Goal: Task Accomplishment & Management: Complete application form

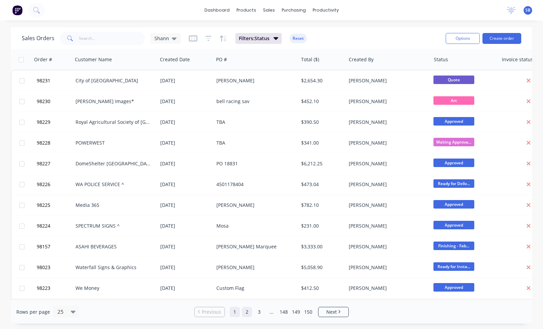
click at [249, 314] on link "2" at bounding box center [247, 312] width 10 height 10
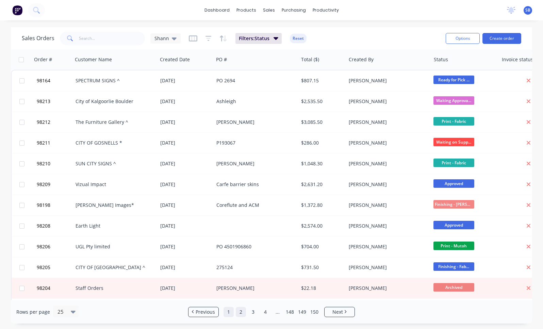
click at [230, 313] on link "1" at bounding box center [229, 312] width 10 height 10
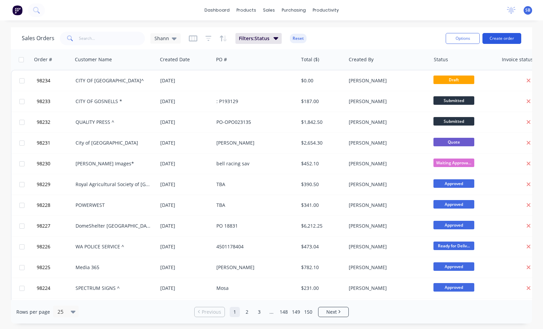
click at [506, 35] on button "Create order" at bounding box center [502, 38] width 39 height 11
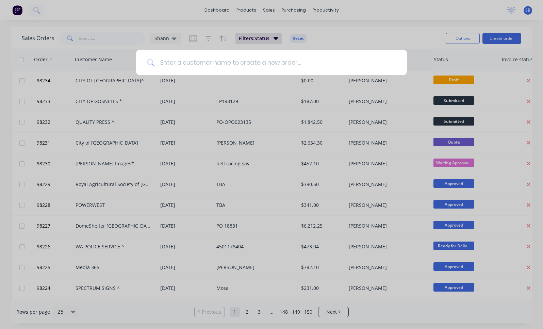
click at [299, 64] on input at bounding box center [276, 63] width 242 height 26
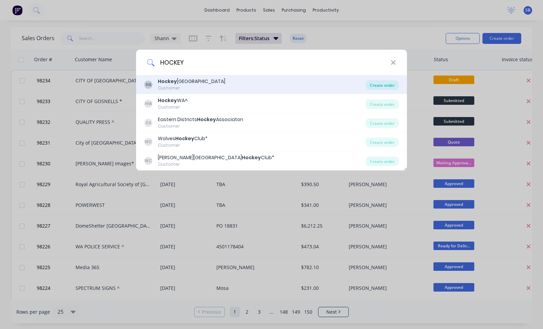
type input "HOCKEY"
click at [381, 84] on div "Create order" at bounding box center [382, 85] width 33 height 10
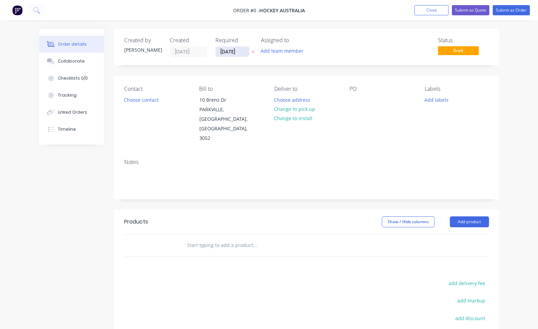
click at [228, 56] on input "[DATE]" at bounding box center [232, 52] width 33 height 10
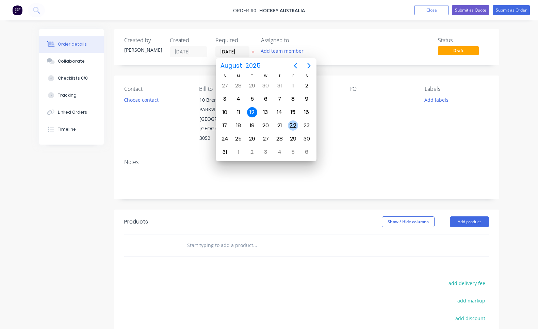
click at [295, 125] on div "22" at bounding box center [293, 125] width 10 height 10
type input "[DATE]"
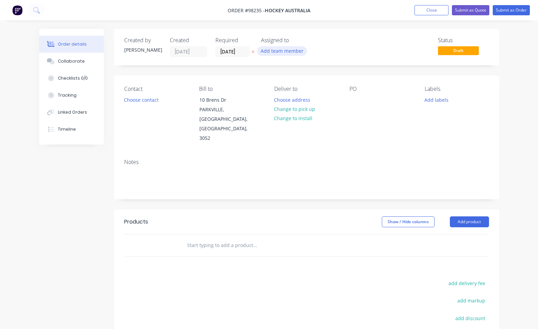
click at [280, 51] on button "Add team member" at bounding box center [282, 50] width 50 height 9
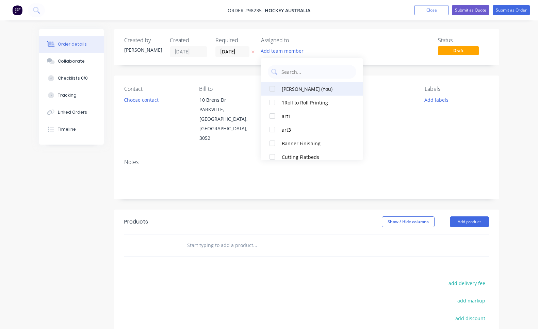
click at [296, 87] on div "[PERSON_NAME] (You)" at bounding box center [316, 88] width 68 height 7
click at [140, 104] on button "Choose contact" at bounding box center [141, 99] width 42 height 9
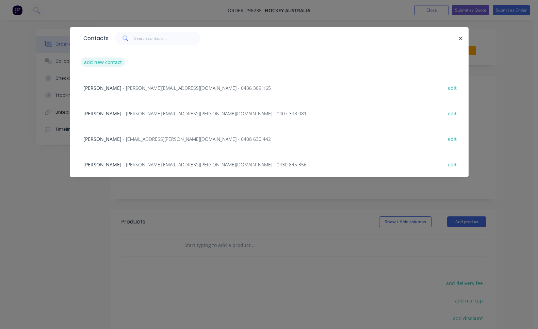
click at [108, 60] on button "add new contact" at bounding box center [103, 62] width 45 height 9
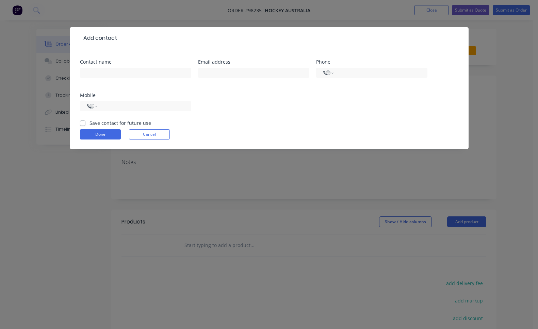
select select "AU"
paste input "[EMAIL_ADDRESS][PERSON_NAME][DOMAIN_NAME]"
type input "[EMAIL_ADDRESS][PERSON_NAME][DOMAIN_NAME]"
drag, startPoint x: 161, startPoint y: 72, endPoint x: 72, endPoint y: 72, distance: 88.8
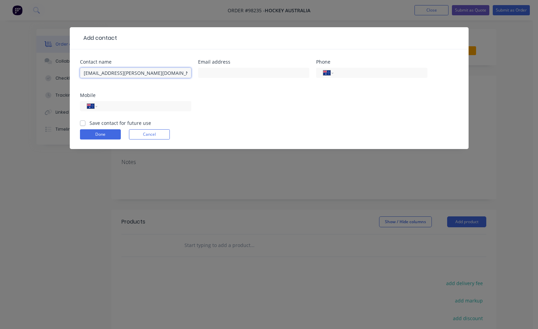
click at [72, 72] on div "Contact name [EMAIL_ADDRESS][PERSON_NAME][DOMAIN_NAME] Email address Phone Inte…" at bounding box center [269, 99] width 399 height 100
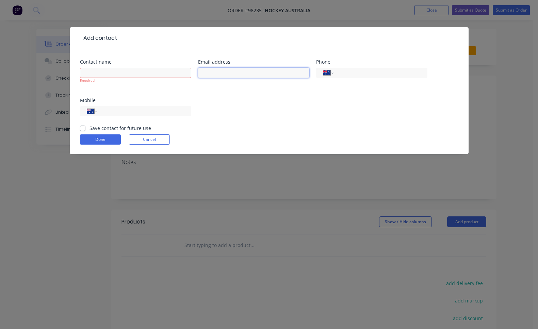
paste input "[EMAIL_ADDRESS][PERSON_NAME][DOMAIN_NAME]"
type input "[EMAIL_ADDRESS][PERSON_NAME][DOMAIN_NAME]"
click at [133, 72] on input "text" at bounding box center [135, 73] width 111 height 10
paste input "[PERSON_NAME]"
type input "[PERSON_NAME]"
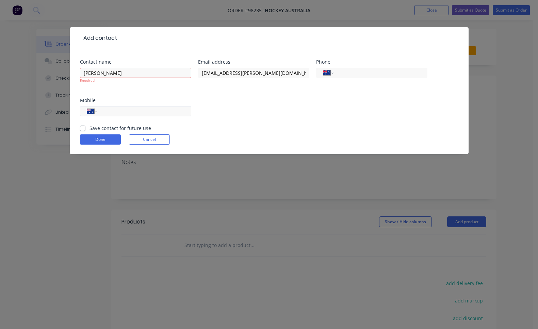
click at [111, 113] on div "International [GEOGRAPHIC_DATA] [GEOGRAPHIC_DATA] [GEOGRAPHIC_DATA] [GEOGRAPHIC…" at bounding box center [135, 114] width 111 height 20
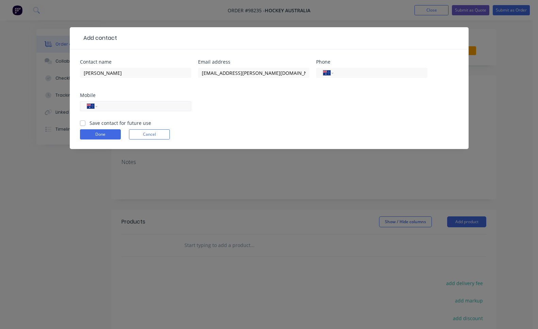
paste input "0481 525 176"
type input "0481 525 176"
click at [90, 122] on label "Save contact for future use" at bounding box center [121, 122] width 62 height 7
click at [83, 122] on input "Save contact for future use" at bounding box center [82, 122] width 5 height 6
checkbox input "true"
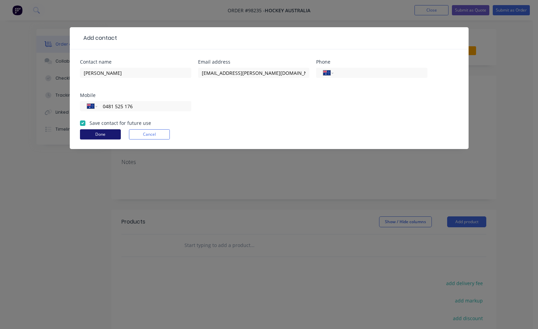
click at [100, 135] on button "Done" at bounding box center [100, 134] width 41 height 10
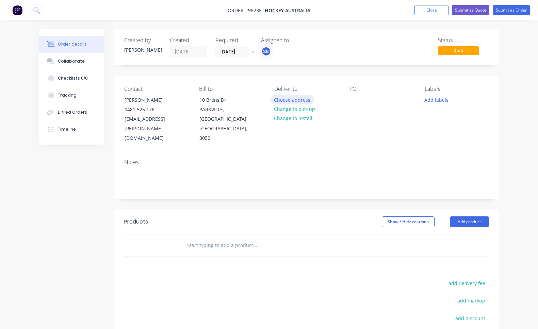
click at [294, 99] on button "Choose address" at bounding box center [293, 99] width 44 height 9
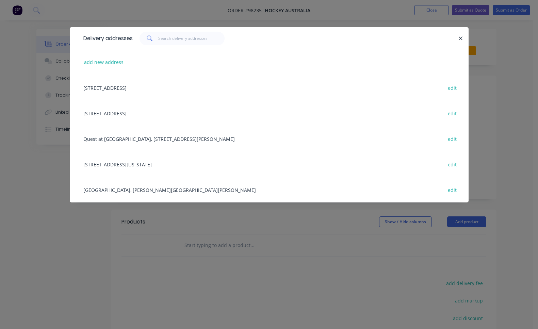
click at [160, 114] on div "[STREET_ADDRESS] edit" at bounding box center [269, 113] width 378 height 26
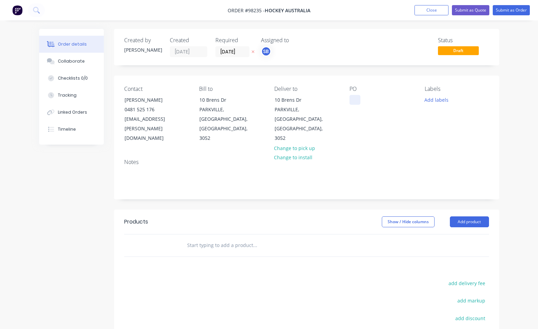
click at [355, 101] on div at bounding box center [355, 100] width 11 height 10
click at [425, 11] on button "Close" at bounding box center [432, 10] width 34 height 10
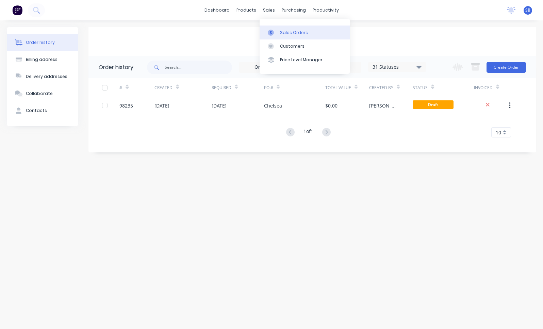
click at [284, 28] on link "Sales Orders" at bounding box center [305, 33] width 90 height 14
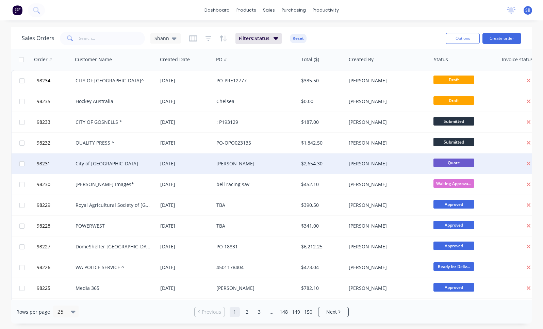
click at [259, 161] on div "[PERSON_NAME]" at bounding box center [253, 163] width 75 height 7
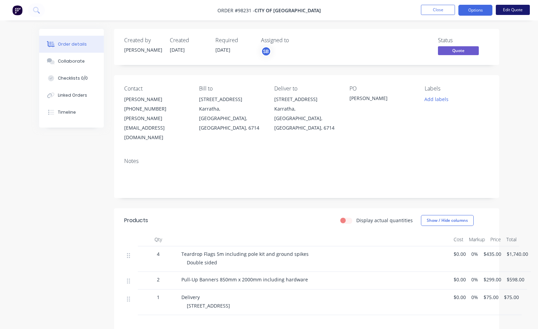
click at [522, 12] on button "Edit Quote" at bounding box center [513, 10] width 34 height 10
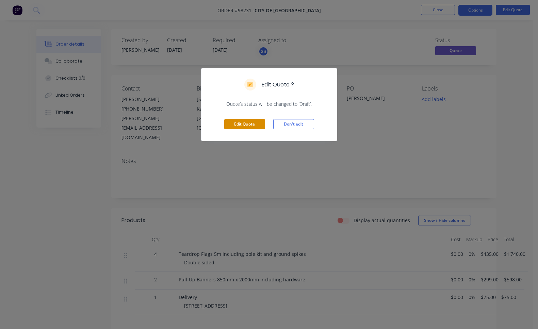
click at [241, 124] on button "Edit Quote" at bounding box center [244, 124] width 41 height 10
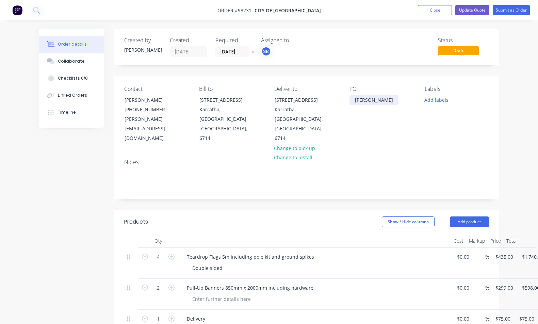
click at [370, 98] on div "[PERSON_NAME]" at bounding box center [374, 100] width 49 height 10
drag, startPoint x: 371, startPoint y: 99, endPoint x: 345, endPoint y: 100, distance: 25.5
click at [345, 100] on div "Contact [PERSON_NAME] [PHONE_NUMBER] [PERSON_NAME][EMAIL_ADDRESS][DOMAIN_NAME] …" at bounding box center [306, 115] width 385 height 78
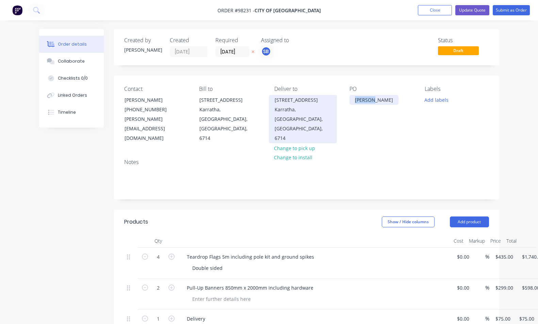
drag, startPoint x: 372, startPoint y: 100, endPoint x: 333, endPoint y: 99, distance: 38.5
click at [333, 99] on div "Contact [PERSON_NAME] [PHONE_NUMBER] [PERSON_NAME][EMAIL_ADDRESS][DOMAIN_NAME] …" at bounding box center [306, 115] width 385 height 78
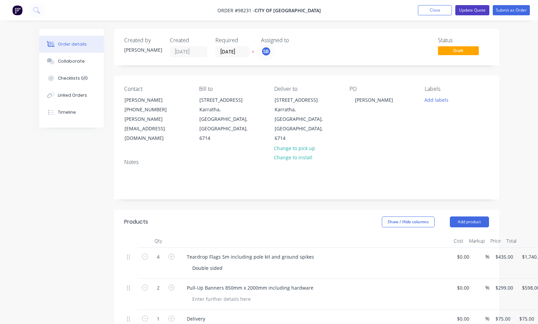
click at [480, 11] on button "Update Quote" at bounding box center [472, 10] width 34 height 10
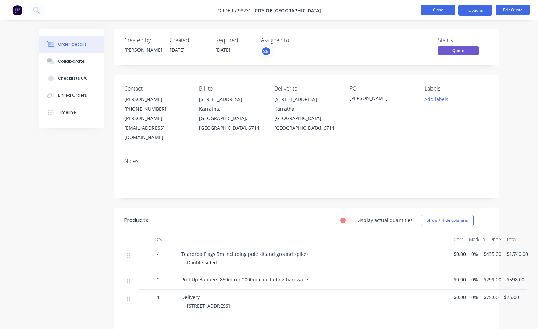
click at [441, 10] on button "Close" at bounding box center [438, 10] width 34 height 10
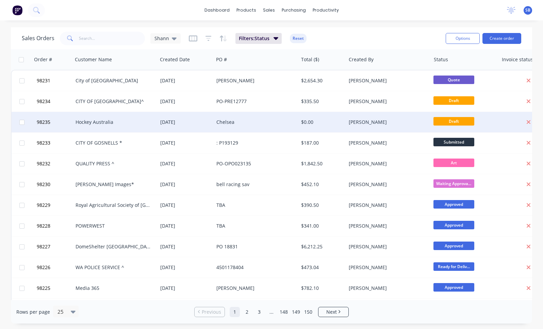
click at [245, 118] on div "Chelsea" at bounding box center [256, 122] width 85 height 20
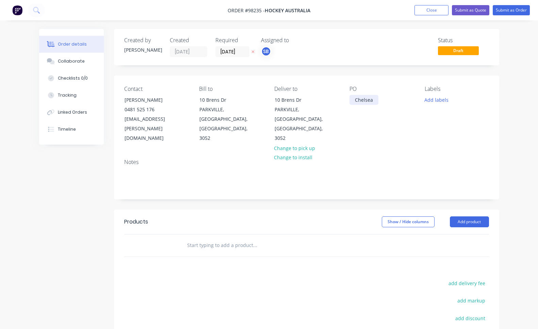
click at [375, 100] on div "Chelsea" at bounding box center [364, 100] width 29 height 10
click at [435, 99] on button "Add labels" at bounding box center [436, 99] width 31 height 9
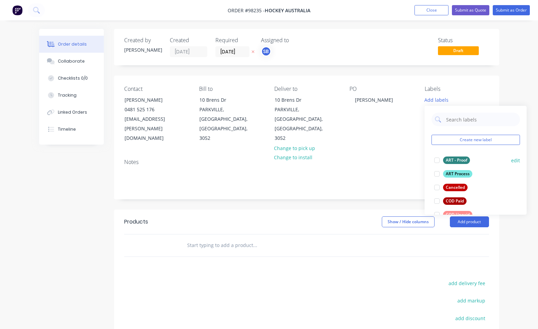
click at [438, 161] on div at bounding box center [437, 160] width 14 height 14
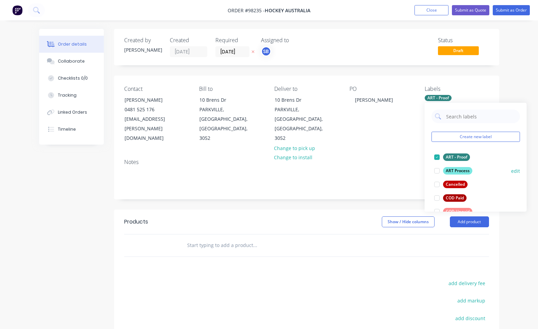
click at [436, 171] on div at bounding box center [437, 171] width 14 height 14
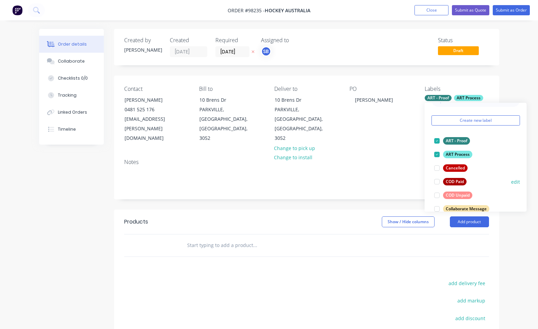
scroll to position [40, 0]
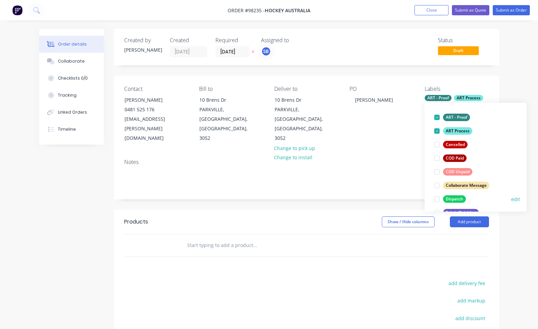
click at [438, 200] on div at bounding box center [437, 199] width 14 height 14
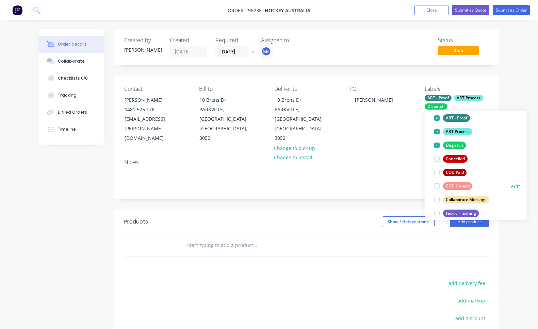
scroll to position [62, 0]
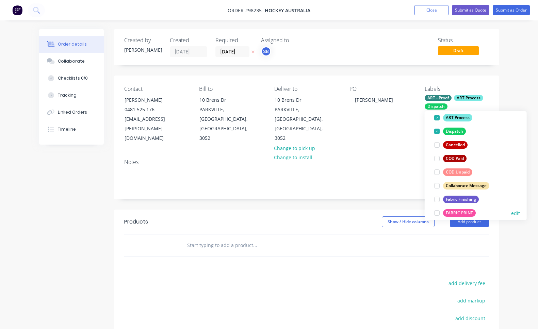
click at [437, 214] on div at bounding box center [437, 213] width 14 height 14
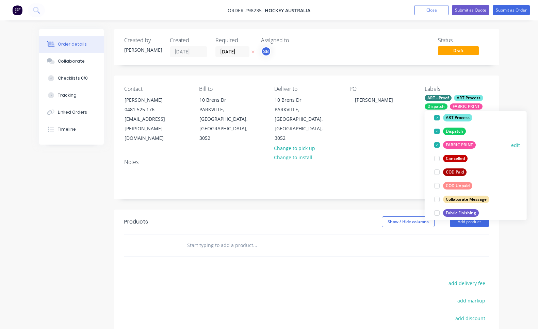
click at [437, 214] on div at bounding box center [437, 213] width 14 height 14
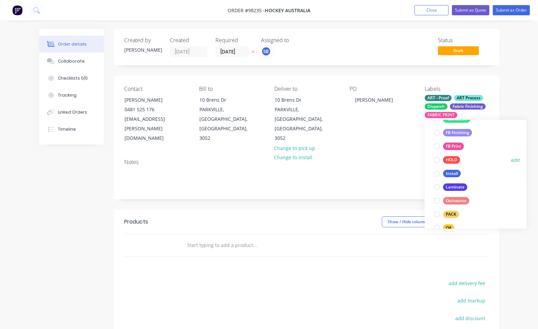
scroll to position [199, 0]
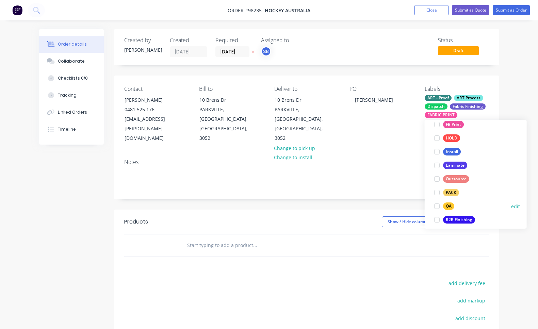
click at [437, 206] on div at bounding box center [437, 206] width 14 height 14
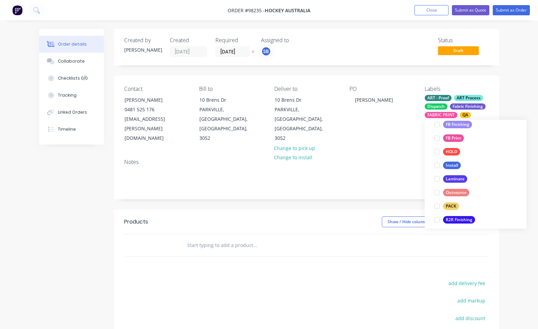
click at [437, 206] on div at bounding box center [437, 206] width 14 height 14
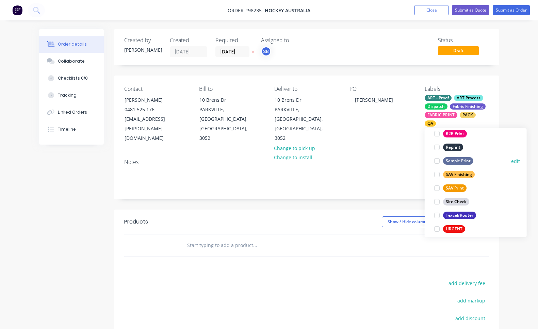
scroll to position [326, 0]
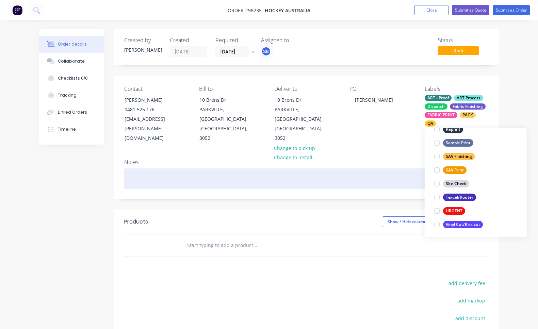
click at [257, 168] on div at bounding box center [306, 178] width 365 height 21
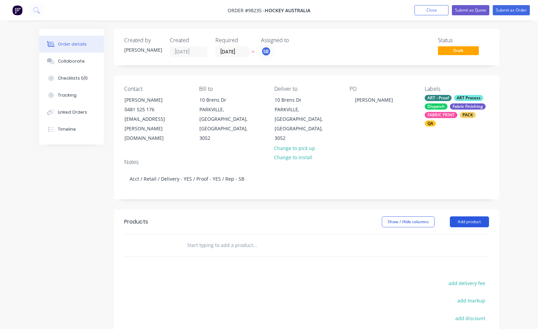
click at [482, 216] on button "Add product" at bounding box center [469, 221] width 39 height 11
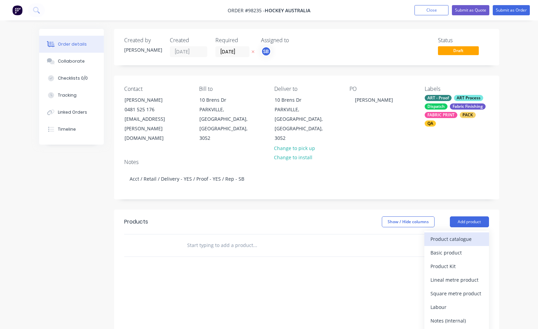
click at [479, 234] on div "Product catalogue" at bounding box center [457, 239] width 52 height 10
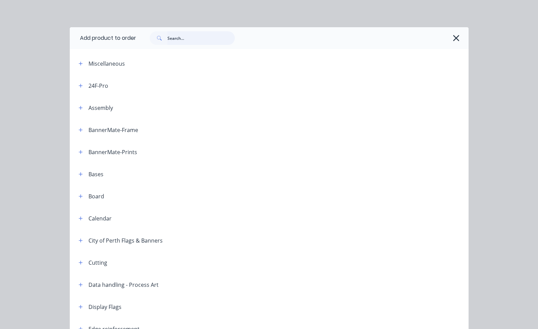
click at [196, 36] on input "text" at bounding box center [200, 38] width 67 height 14
type input "PENNANT"
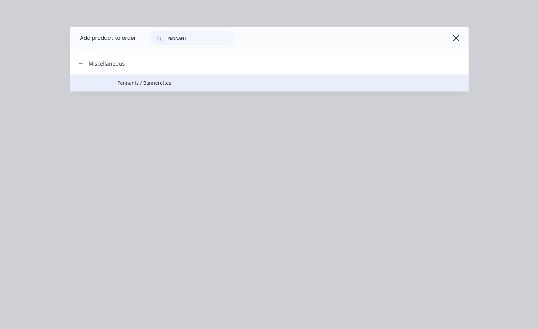
click at [169, 85] on span "Pennants / Bannerettes" at bounding box center [257, 82] width 281 height 7
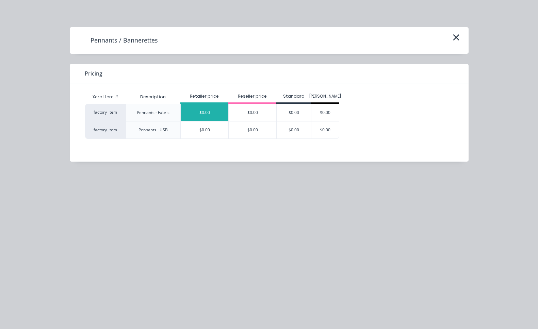
click at [200, 111] on div "$0.00" at bounding box center [205, 112] width 48 height 17
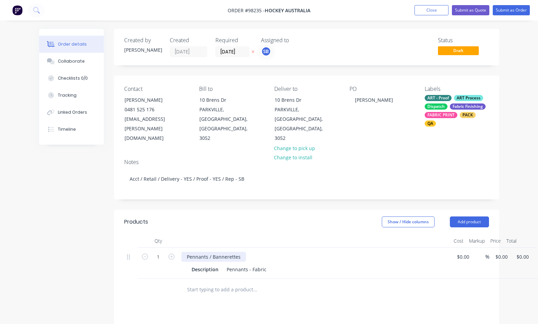
click at [227, 252] on div "Pennants / Bannerettes" at bounding box center [213, 257] width 65 height 10
drag, startPoint x: 240, startPoint y: 240, endPoint x: 153, endPoint y: 237, distance: 86.9
click at [153, 248] on div "1 Pennants / Bannerettes Description Pennants - Fabric $0.00 $0.00 % $0.00 $0.0…" at bounding box center [306, 263] width 365 height 31
paste div
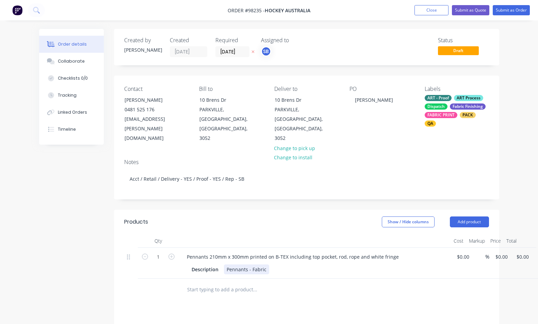
click at [264, 264] on div "Pennants - Fabric" at bounding box center [246, 269] width 45 height 10
drag, startPoint x: 255, startPoint y: 250, endPoint x: 265, endPoint y: 246, distance: 11.8
click at [254, 264] on div "Pennants - BTEX" at bounding box center [245, 269] width 43 height 10
click at [281, 283] on input "text" at bounding box center [255, 290] width 136 height 14
drag, startPoint x: 251, startPoint y: 252, endPoint x: 219, endPoint y: 252, distance: 31.7
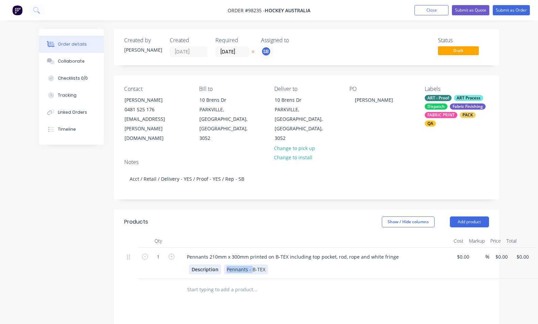
click at [219, 264] on div "Description Pennants - B-TEX" at bounding box center [313, 269] width 249 height 10
drag, startPoint x: 240, startPoint y: 249, endPoint x: 244, endPoint y: 247, distance: 5.0
click at [240, 264] on div "B-TEX" at bounding box center [233, 269] width 18 height 10
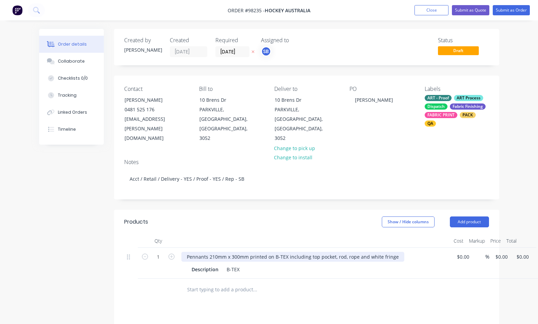
drag, startPoint x: 287, startPoint y: 238, endPoint x: 301, endPoint y: 238, distance: 14.3
click at [287, 252] on div "Pennants 210mm x 300mm printed on B-TEX including top pocket, rod, rope and whi…" at bounding box center [292, 257] width 223 height 10
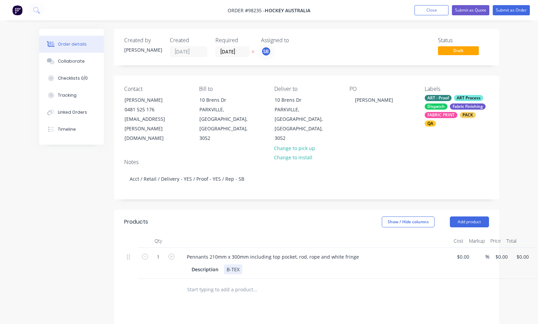
click at [226, 264] on div "B-TEX" at bounding box center [233, 269] width 18 height 10
drag, startPoint x: 257, startPoint y: 250, endPoint x: 247, endPoint y: 250, distance: 10.6
click at [247, 264] on div "Fabric - B-TEX" at bounding box center [242, 269] width 37 height 10
click at [325, 280] on div at bounding box center [301, 290] width 245 height 22
click at [502, 252] on input "0" at bounding box center [499, 257] width 8 height 10
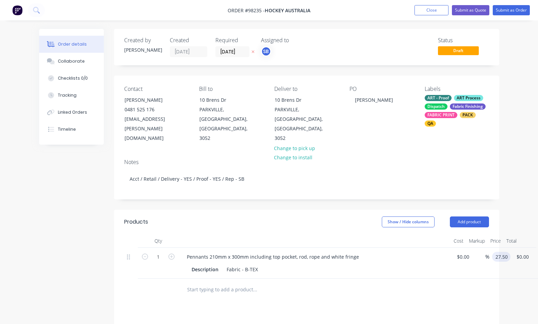
type input "$27.50"
click at [165, 252] on input "1" at bounding box center [158, 257] width 18 height 10
type input "16"
type input "$440.00"
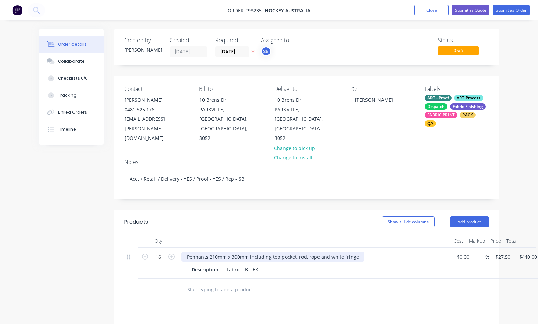
drag, startPoint x: 339, startPoint y: 241, endPoint x: 389, endPoint y: 237, distance: 49.5
click at [340, 252] on div "Pennants 210mm x 300mm including top pocket, rod, rope and white fringe" at bounding box center [272, 257] width 183 height 10
click at [486, 216] on button "Add product" at bounding box center [469, 221] width 39 height 11
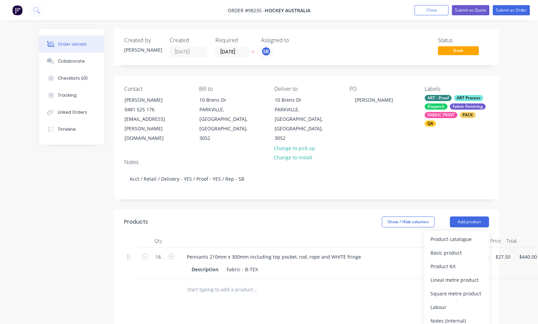
drag, startPoint x: 477, startPoint y: 318, endPoint x: 429, endPoint y: 300, distance: 52.0
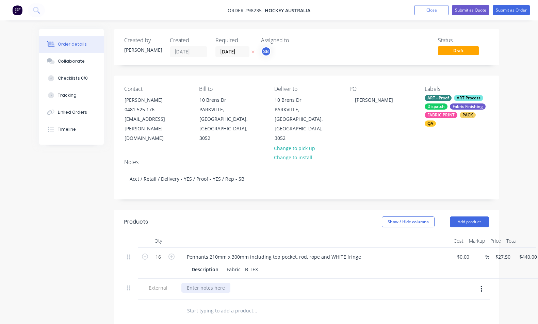
click at [219, 283] on div at bounding box center [205, 288] width 49 height 10
paste div
click at [480, 216] on button "Add product" at bounding box center [469, 221] width 39 height 11
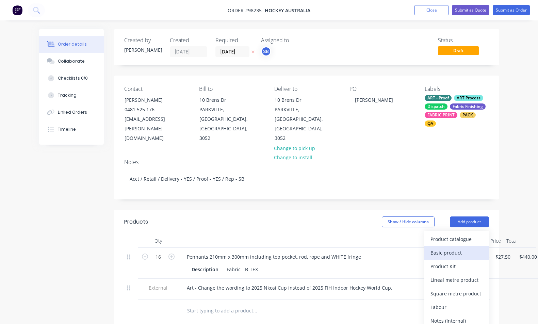
click at [477, 248] on div "Basic product" at bounding box center [457, 253] width 52 height 10
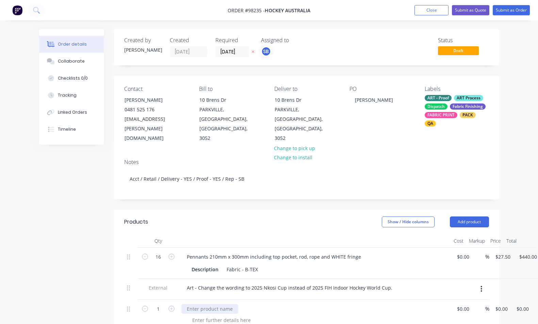
click at [211, 304] on div at bounding box center [209, 309] width 57 height 10
click at [489, 300] on div "1 Delivery $0.00 $0.00 % 0 $0.00 $0.00 $0.00" at bounding box center [306, 315] width 365 height 31
type input "$55.00"
click at [222, 315] on div at bounding box center [221, 320] width 69 height 10
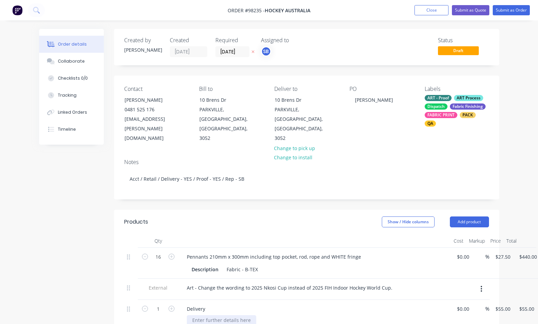
paste div
click at [427, 9] on button "Close" at bounding box center [432, 10] width 34 height 10
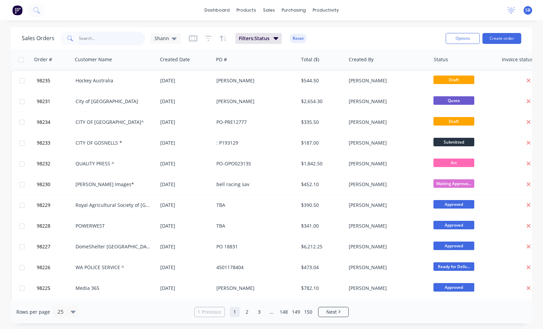
click at [107, 37] on input "text" at bounding box center [112, 39] width 66 height 14
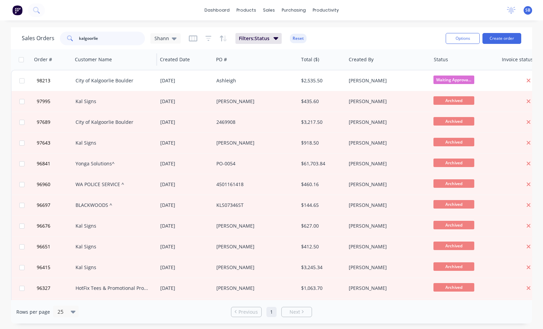
type input "Kalgoorlie"
click at [102, 37] on input "Kalgoorlie" at bounding box center [112, 39] width 66 height 14
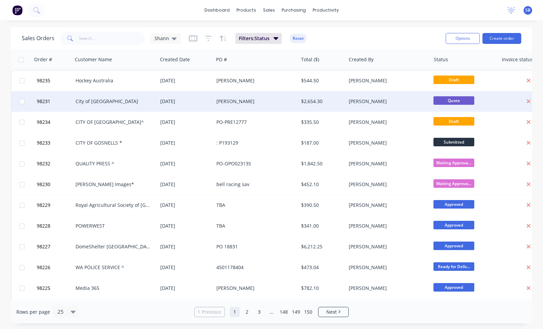
click at [248, 96] on div "[PERSON_NAME]" at bounding box center [256, 101] width 85 height 20
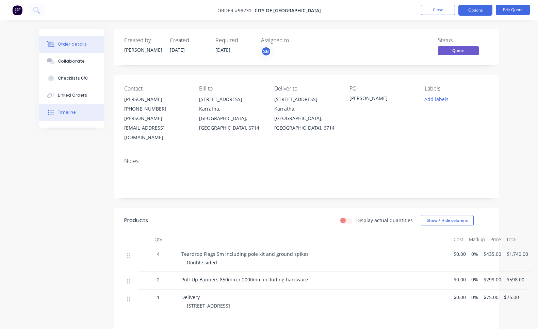
click at [75, 110] on button "Timeline" at bounding box center [71, 112] width 65 height 17
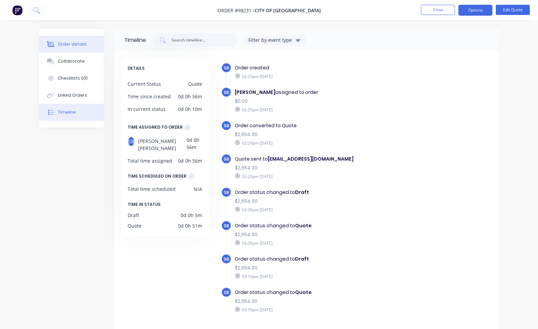
click at [87, 51] on button "Order details" at bounding box center [71, 44] width 65 height 17
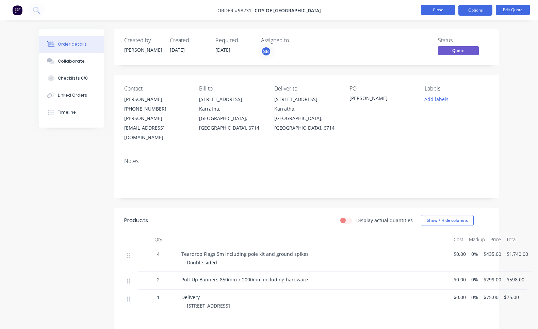
click at [440, 11] on button "Close" at bounding box center [438, 10] width 34 height 10
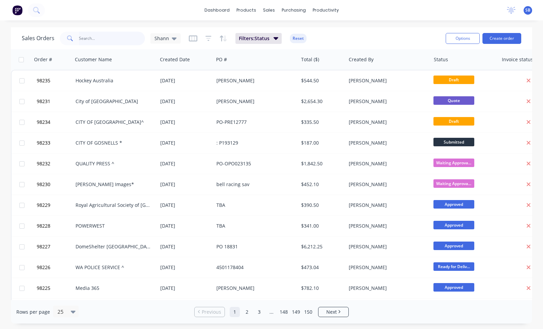
click at [93, 39] on input "text" at bounding box center [112, 39] width 66 height 14
